Goal: Transaction & Acquisition: Purchase product/service

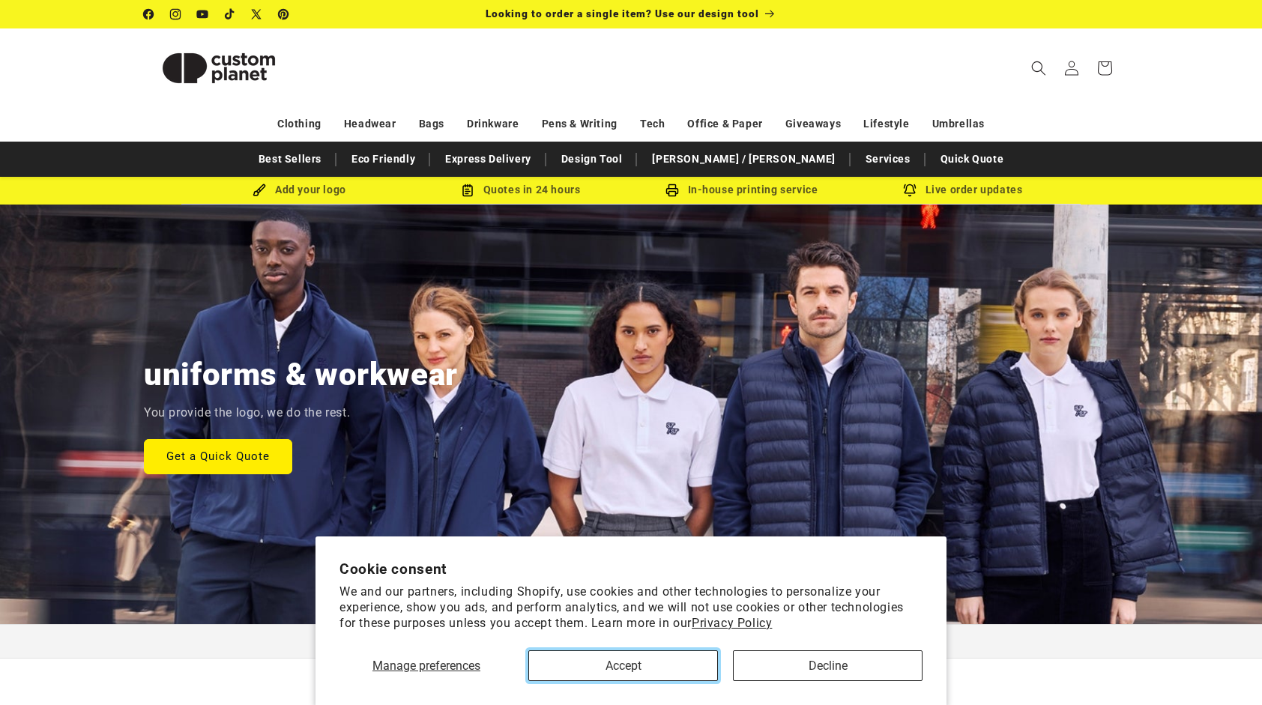
click at [649, 663] on button "Accept" at bounding box center [623, 666] width 190 height 31
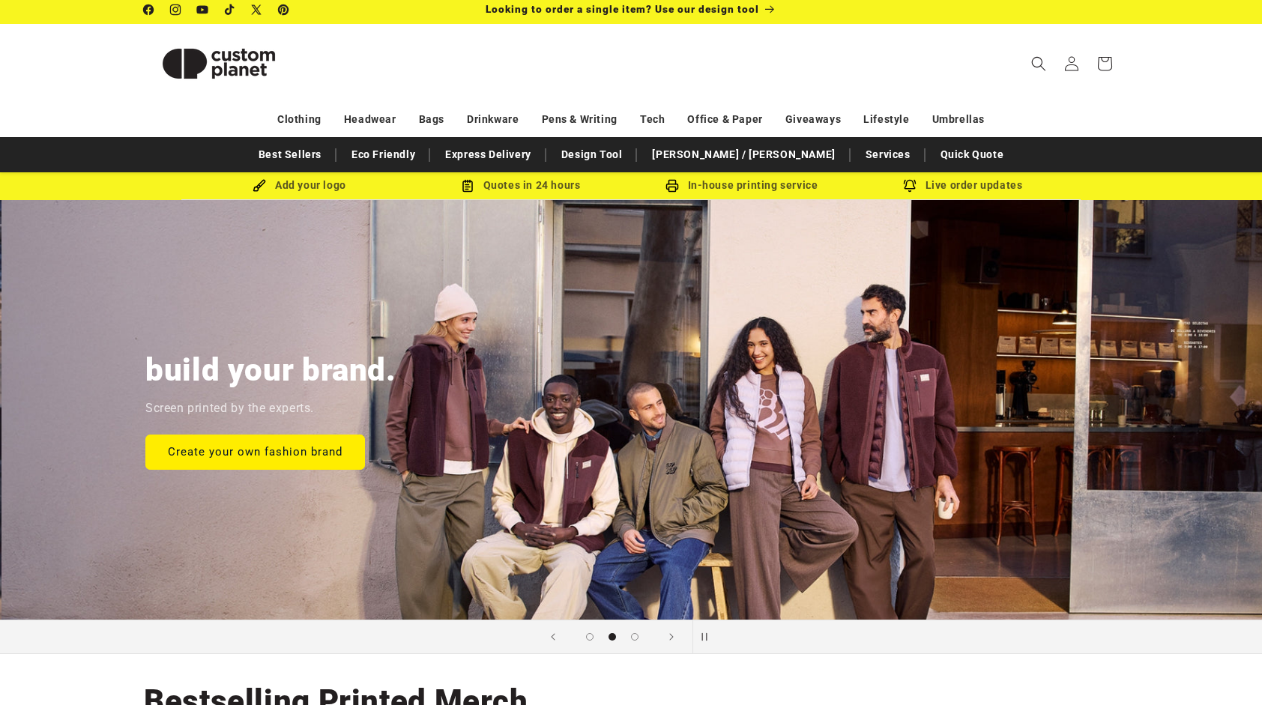
scroll to position [0, 1262]
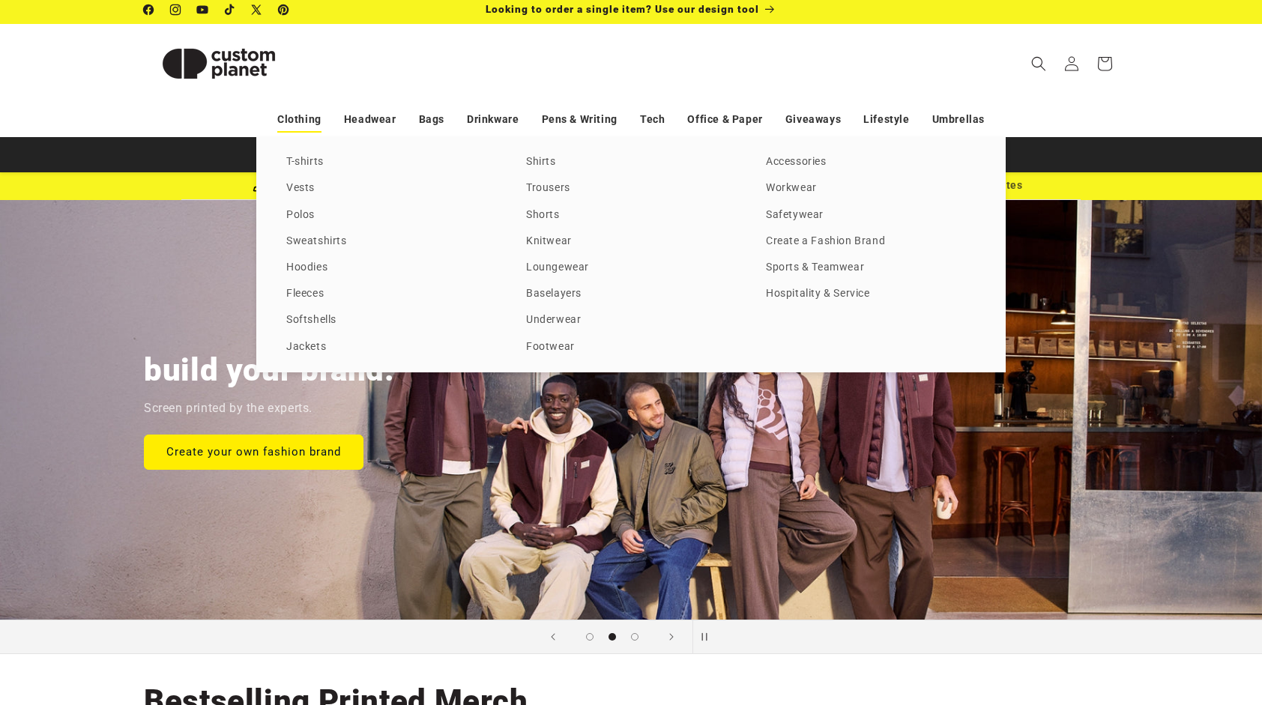
click at [308, 116] on link "Clothing" at bounding box center [299, 119] width 44 height 26
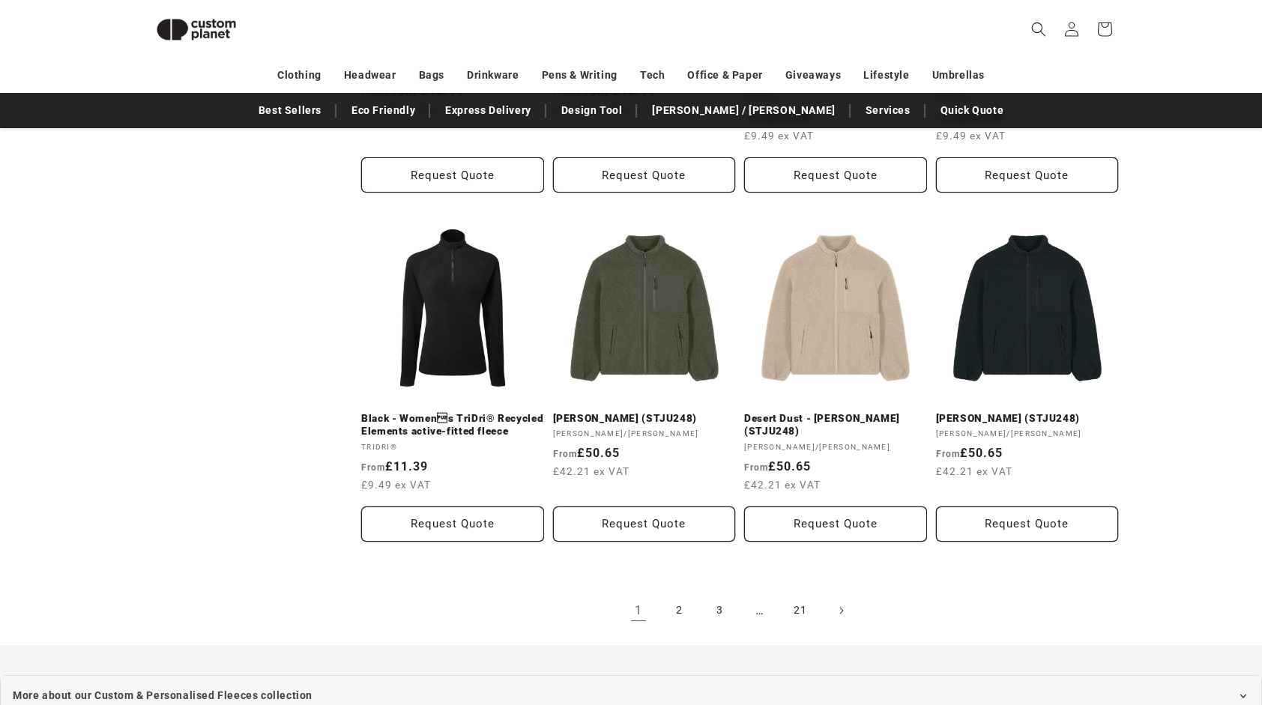
scroll to position [1478, 0]
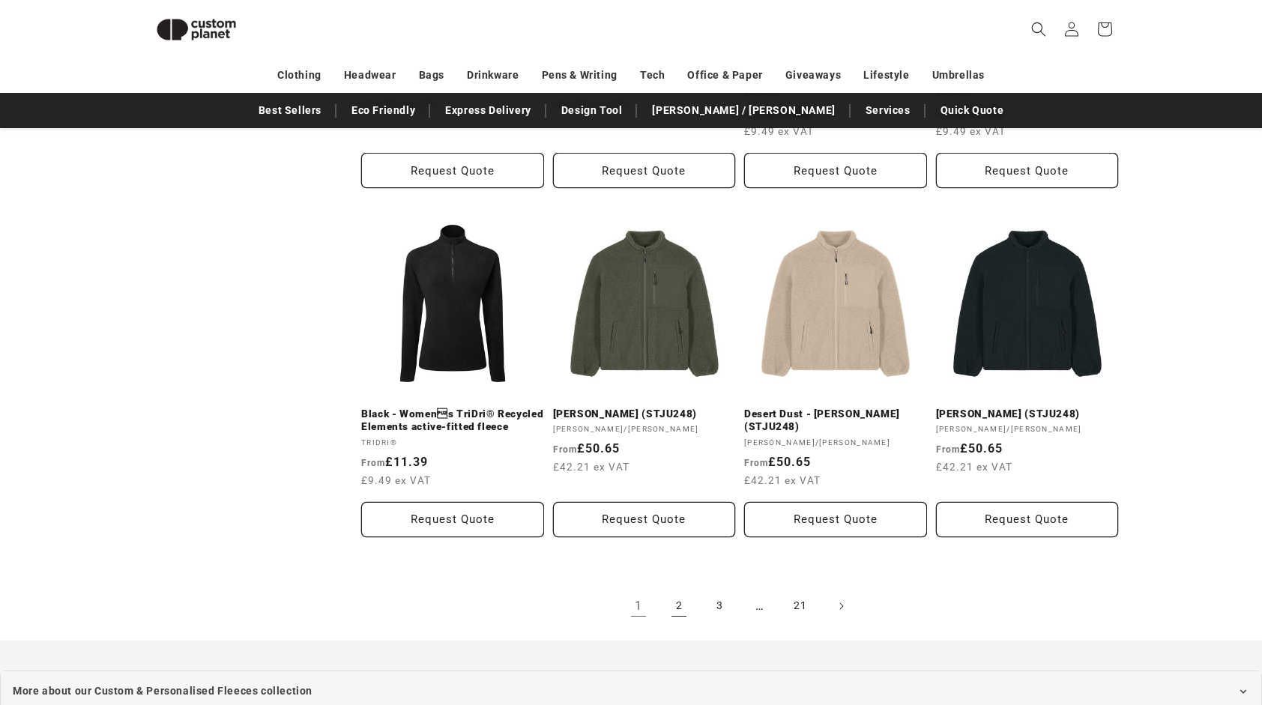
click at [678, 615] on link "2" at bounding box center [679, 606] width 33 height 33
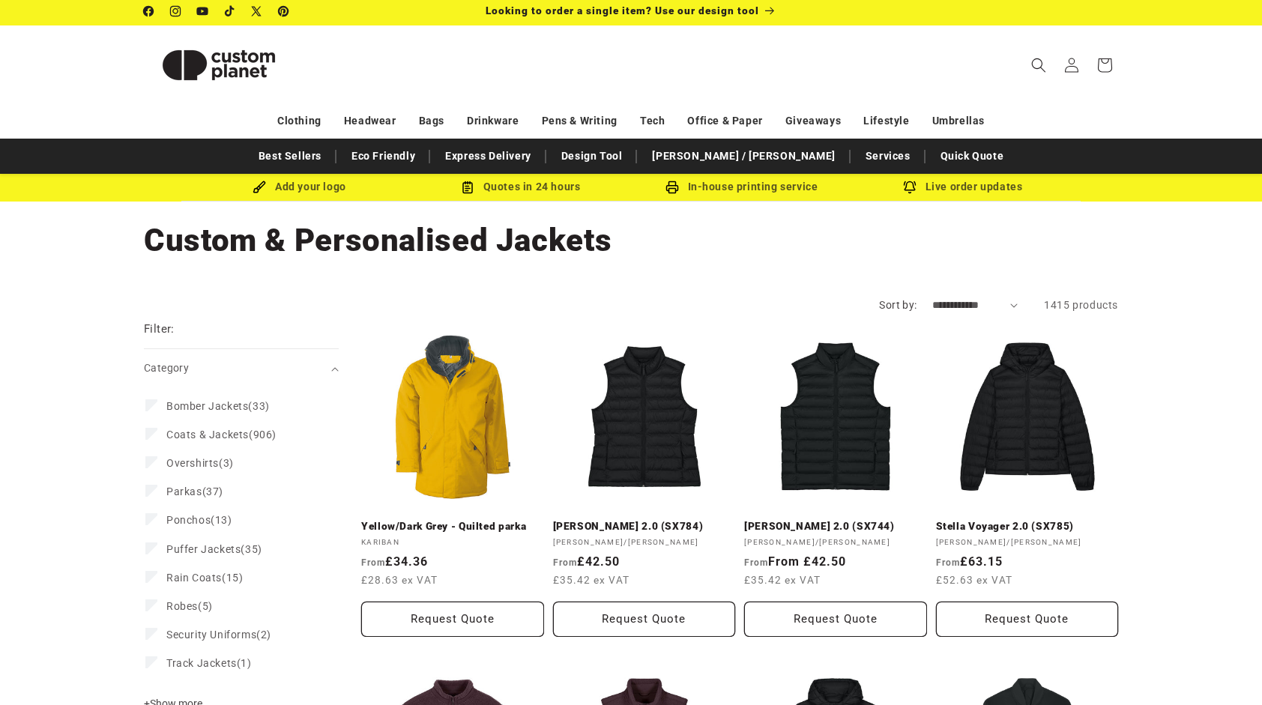
scroll to position [5, 0]
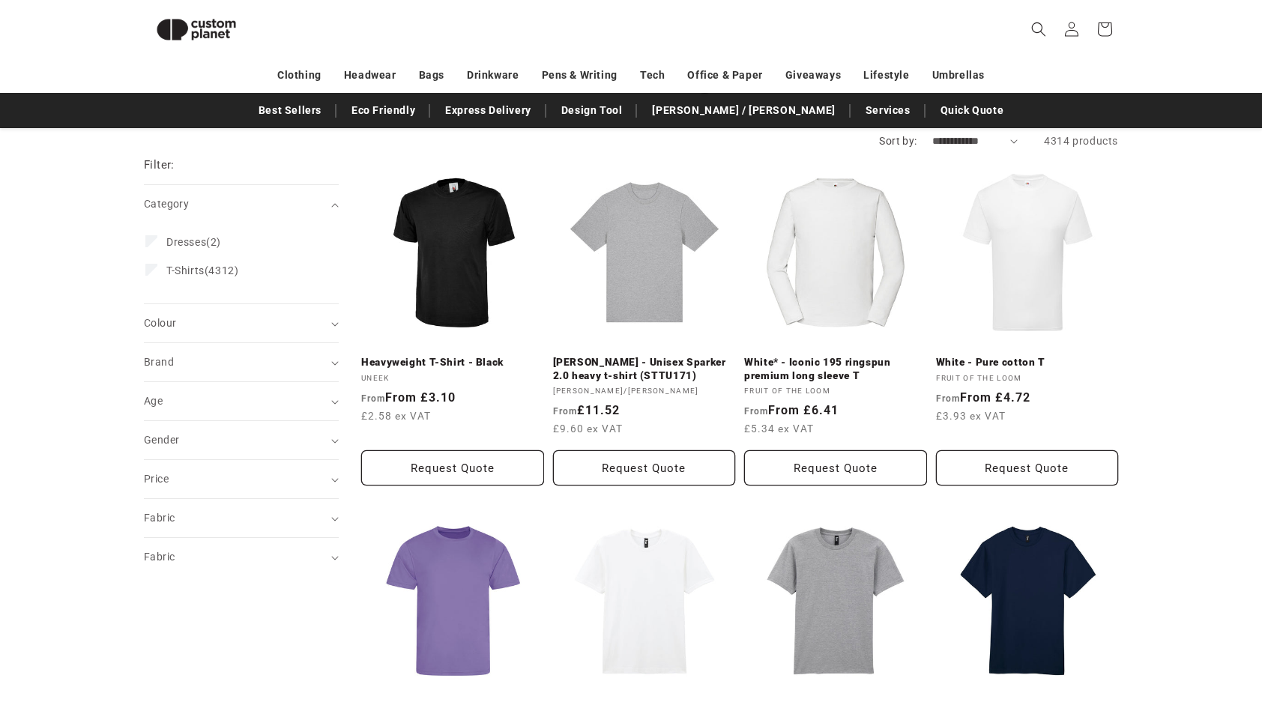
scroll to position [145, 0]
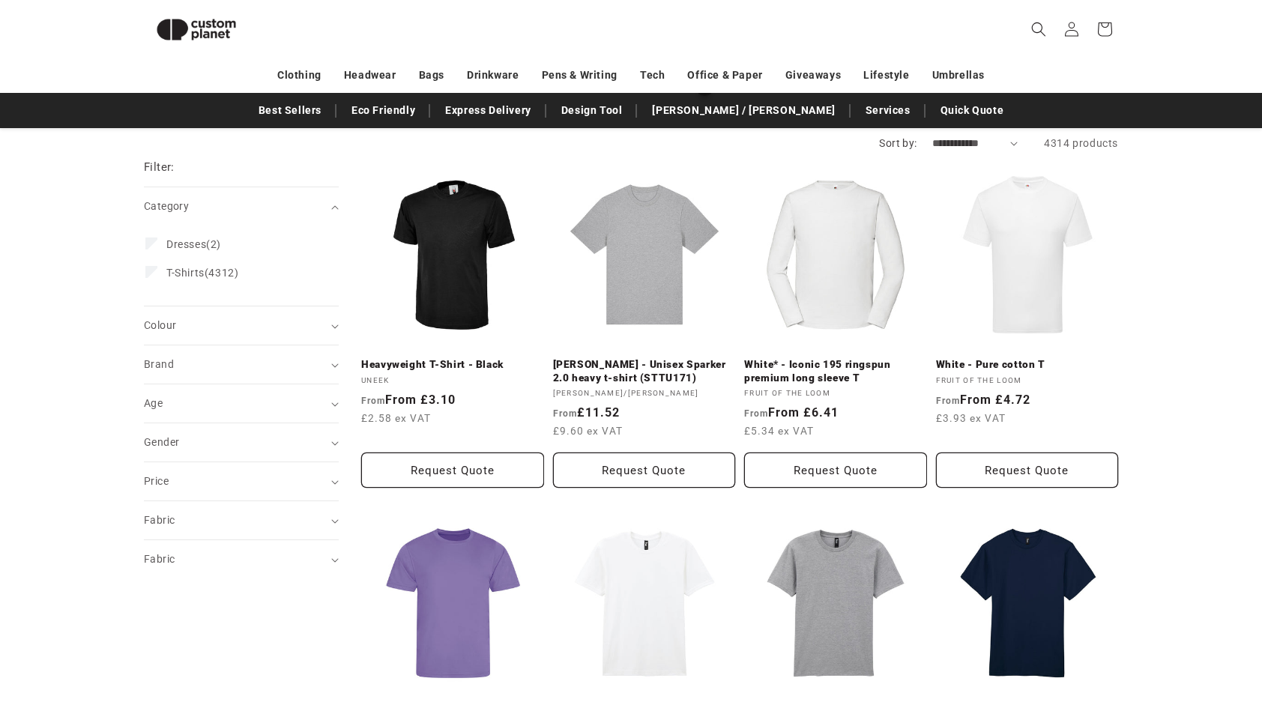
drag, startPoint x: 833, startPoint y: 3, endPoint x: 941, endPoint y: 34, distance: 111.7
click at [941, 34] on header "Search My Account / Order Progress Cart Clothing Clothing T-shirts" at bounding box center [630, 29] width 1049 height 58
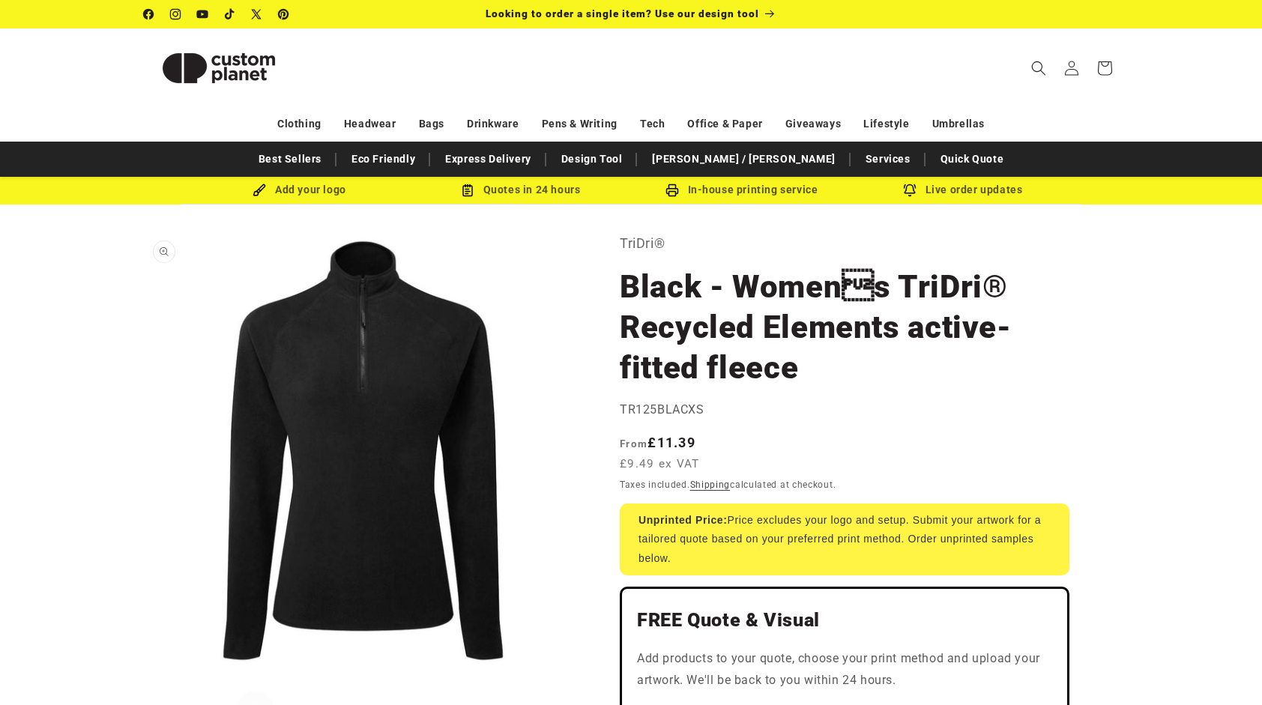
click at [144, 670] on button "Open media 1 in modal" at bounding box center [144, 670] width 0 height 0
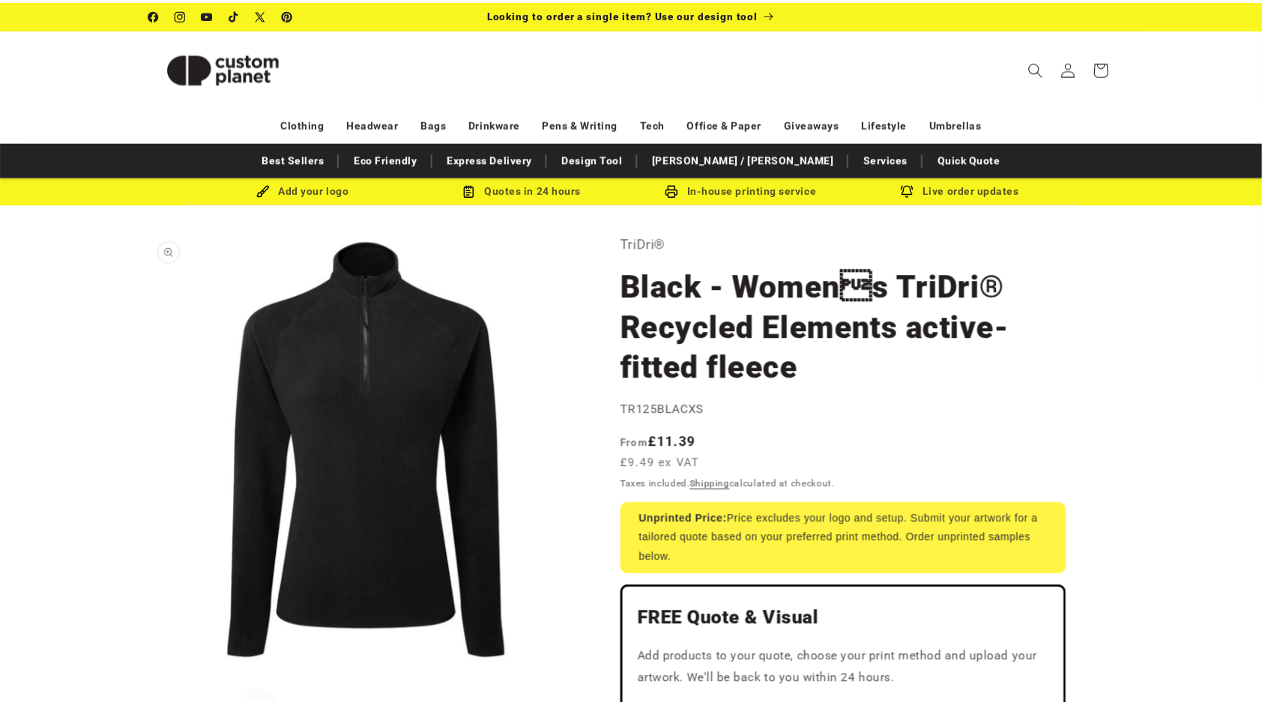
scroll to position [15, 0]
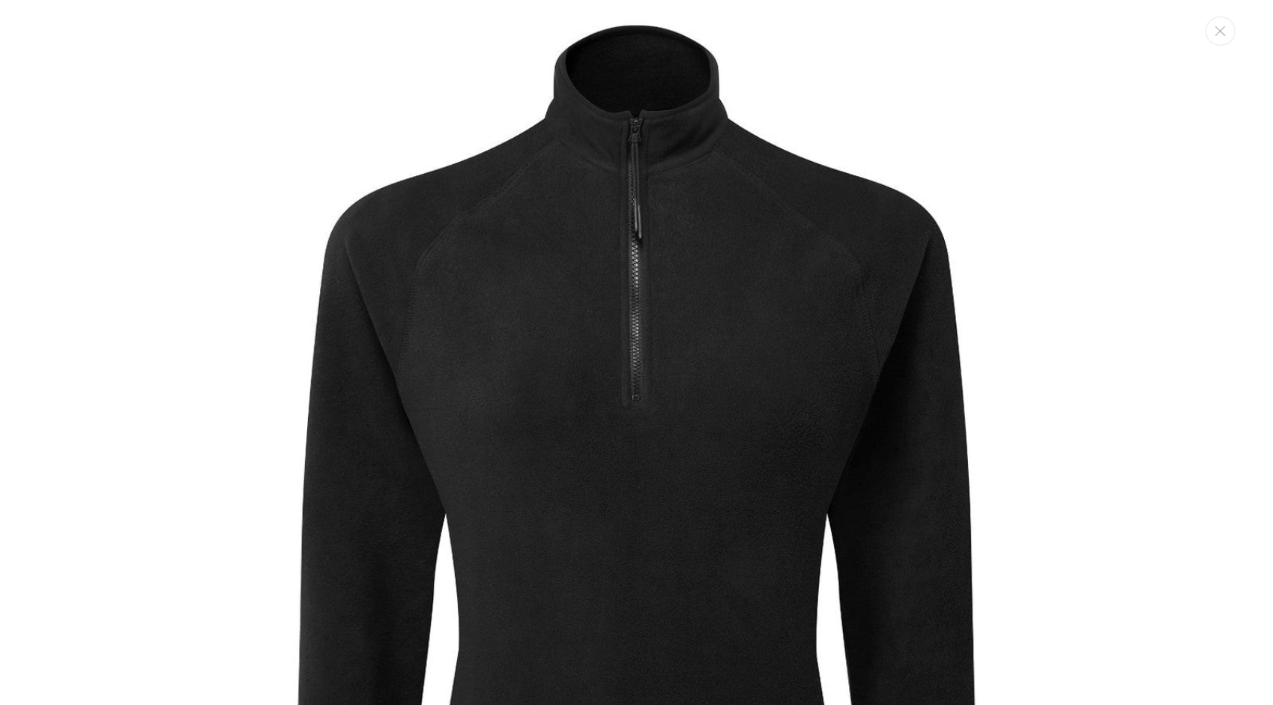
click at [1094, 162] on img "Media gallery" at bounding box center [636, 554] width 1108 height 1108
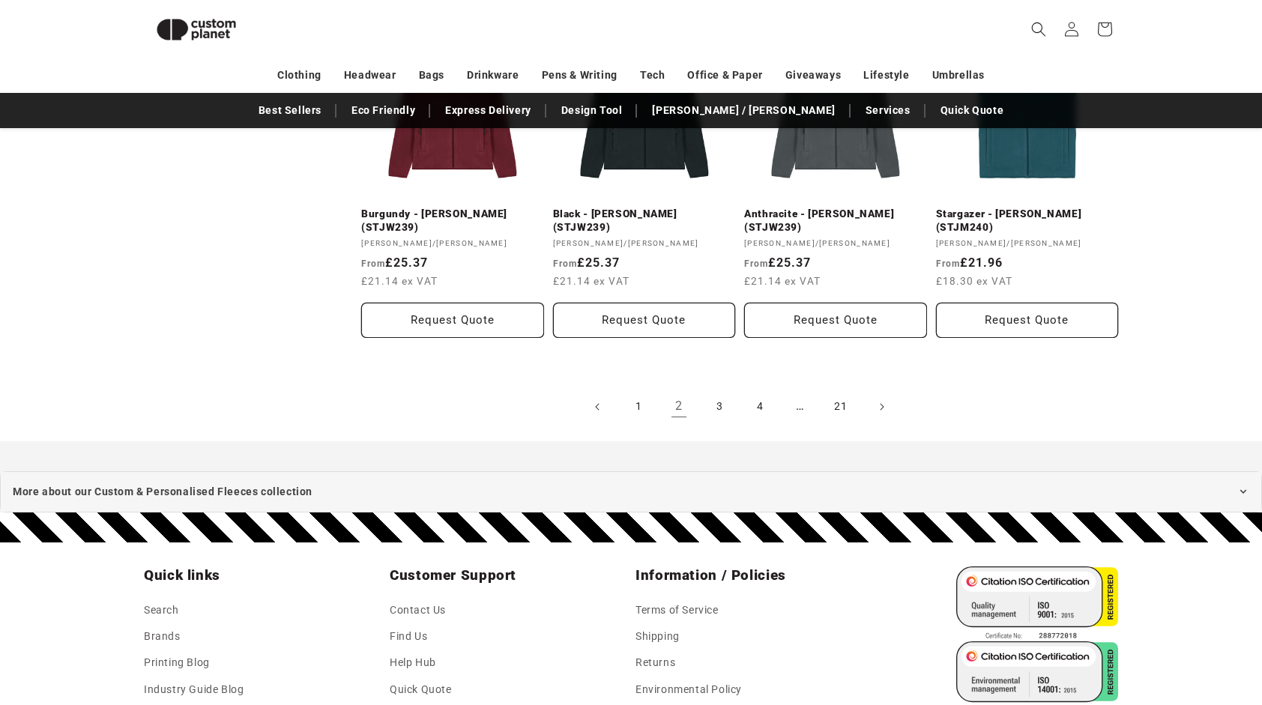
scroll to position [1693, 0]
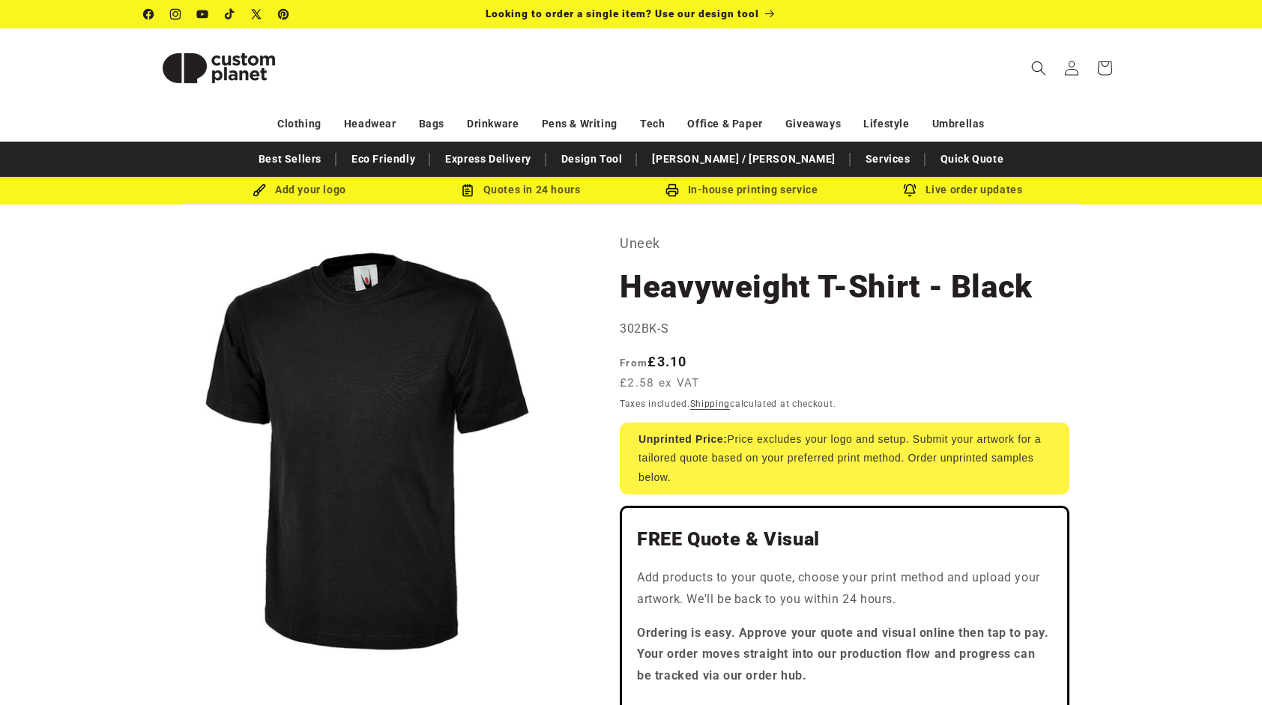
drag, startPoint x: 1273, startPoint y: 154, endPoint x: 902, endPoint y: 372, distance: 429.7
click at [902, 372] on div "Regular price From £3.10 £2.58 ex VAT Regular price Sale price £3.10 Unit price…" at bounding box center [845, 374] width 450 height 44
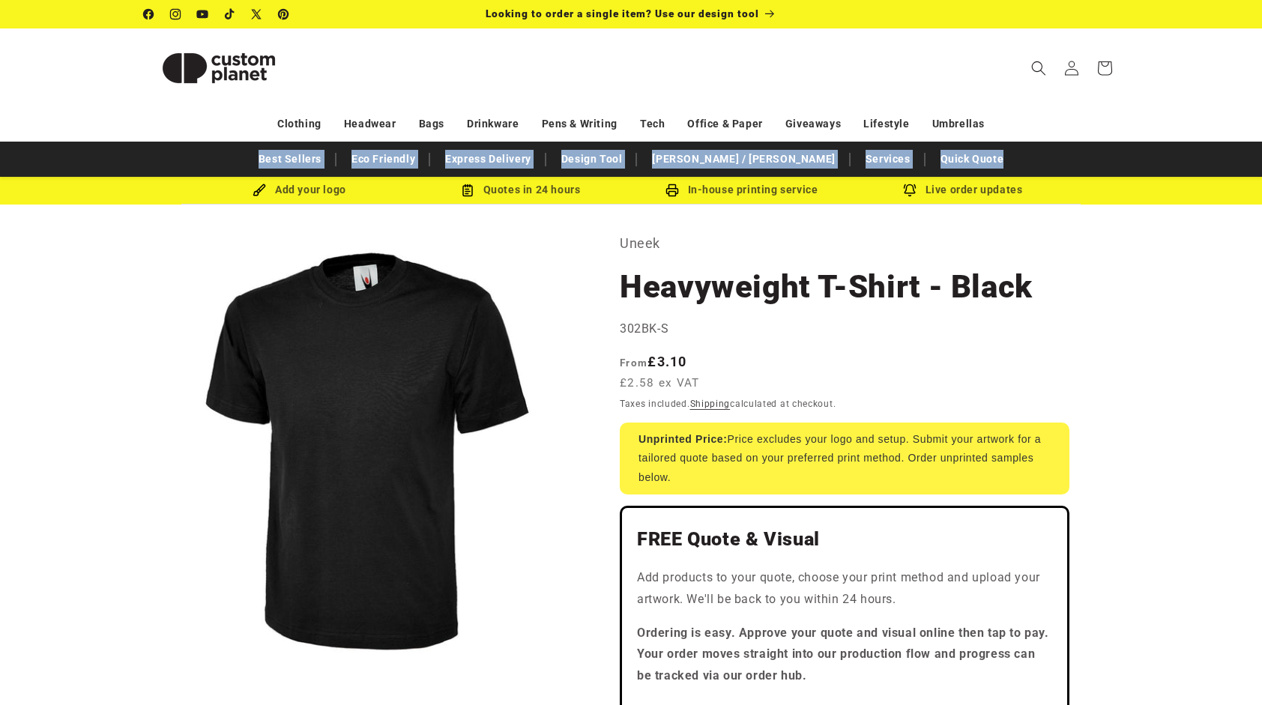
drag, startPoint x: 1258, startPoint y: 133, endPoint x: 1258, endPoint y: 149, distance: 15.7
click at [1258, 149] on div "Search My Account / Order Progress Cart Clothing Clothing T-shirts" at bounding box center [631, 102] width 1262 height 148
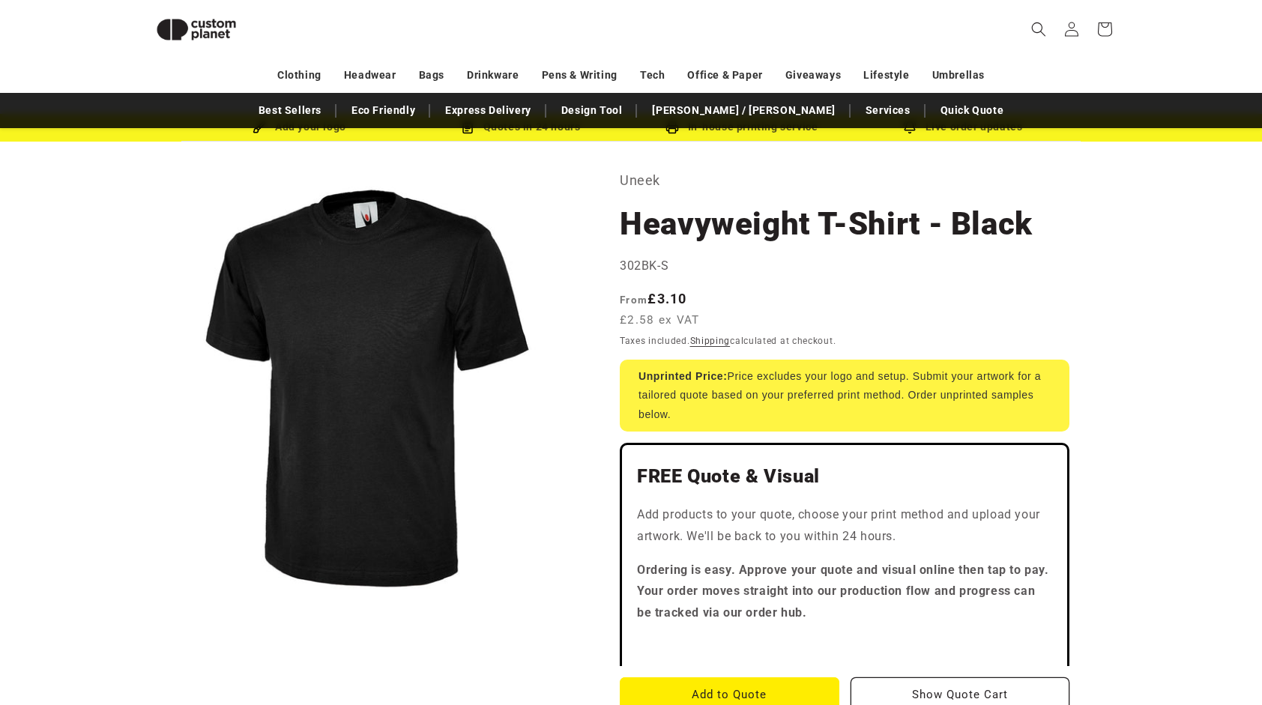
scroll to position [21, 0]
